Goal: Navigation & Orientation: Find specific page/section

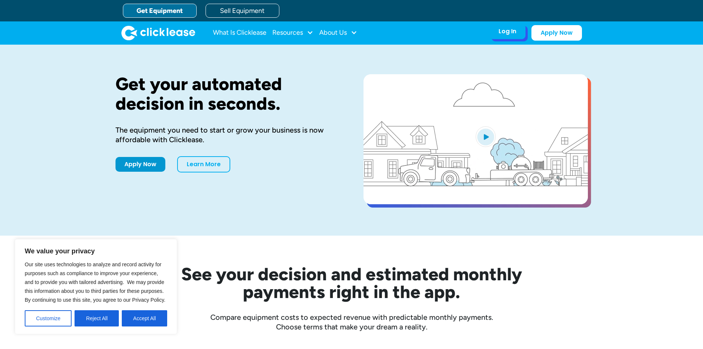
click at [507, 38] on div "Log In Account login I use Clicklease to get my equipment Partner Portal I offe…" at bounding box center [508, 32] width 36 height 16
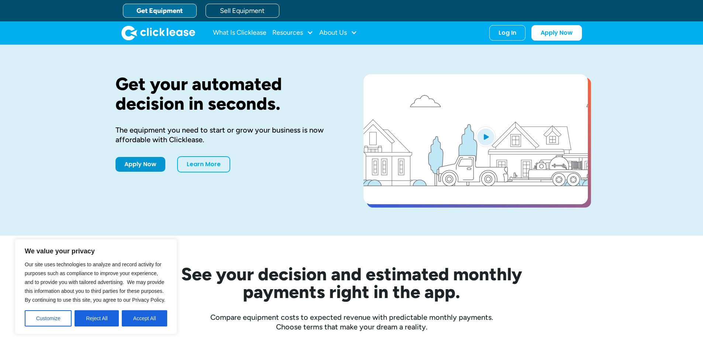
click at [139, 323] on button "Accept All" at bounding box center [144, 318] width 45 height 16
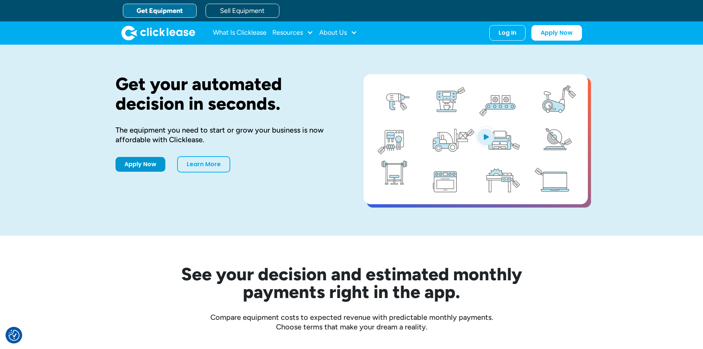
click at [508, 41] on div "What Is Clicklease Resources Blog Case Studies Videos FAQs About Us About Us Ca…" at bounding box center [351, 32] width 461 height 23
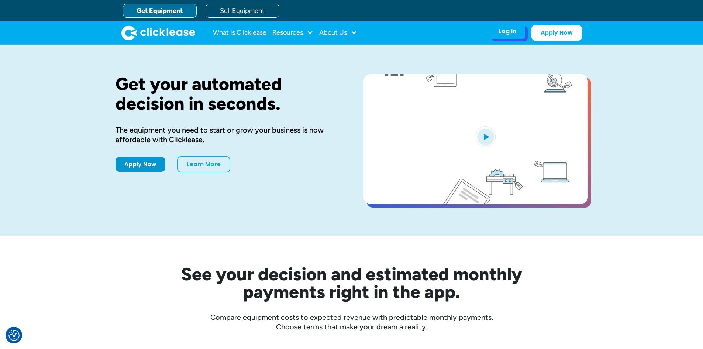
click at [508, 34] on div "Log In" at bounding box center [508, 31] width 18 height 7
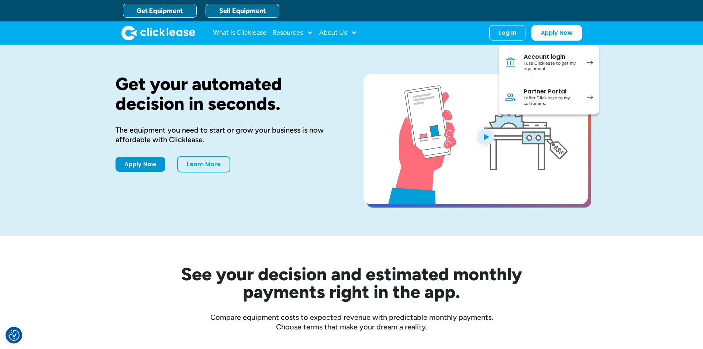
click at [219, 13] on link "Sell Equipment" at bounding box center [243, 11] width 74 height 14
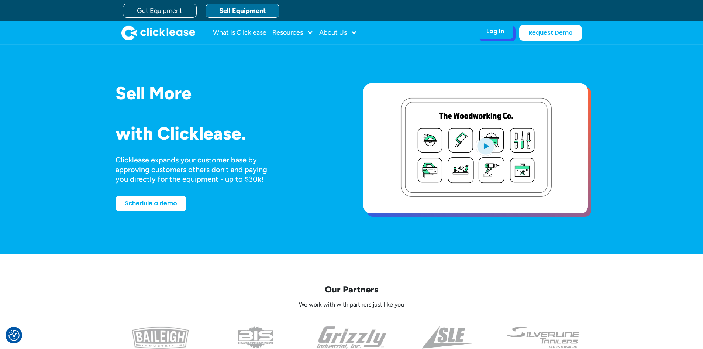
click at [493, 35] on div "Log In" at bounding box center [496, 31] width 18 height 7
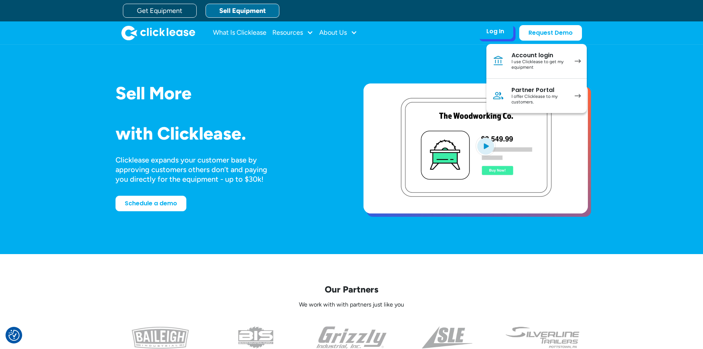
click at [553, 103] on div "I offer Clicklease to my customers." at bounding box center [540, 99] width 56 height 11
